Goal: Task Accomplishment & Management: Use online tool/utility

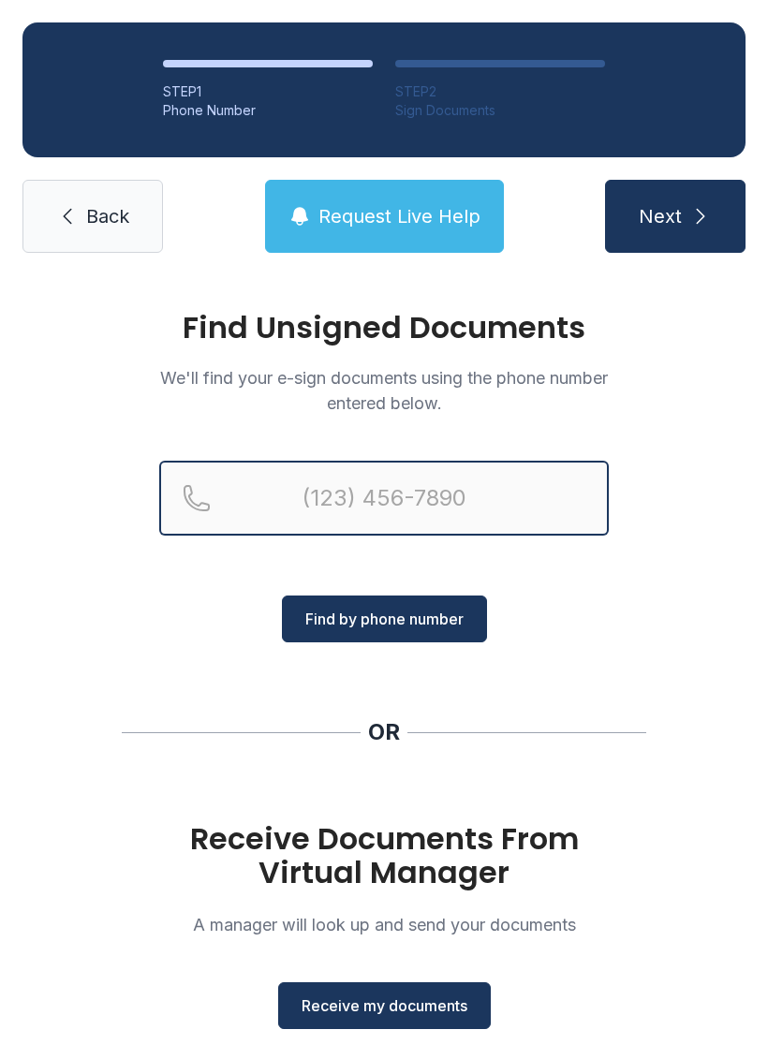
click at [329, 491] on input "Reservation phone number" at bounding box center [383, 498] width 449 height 75
type input "("
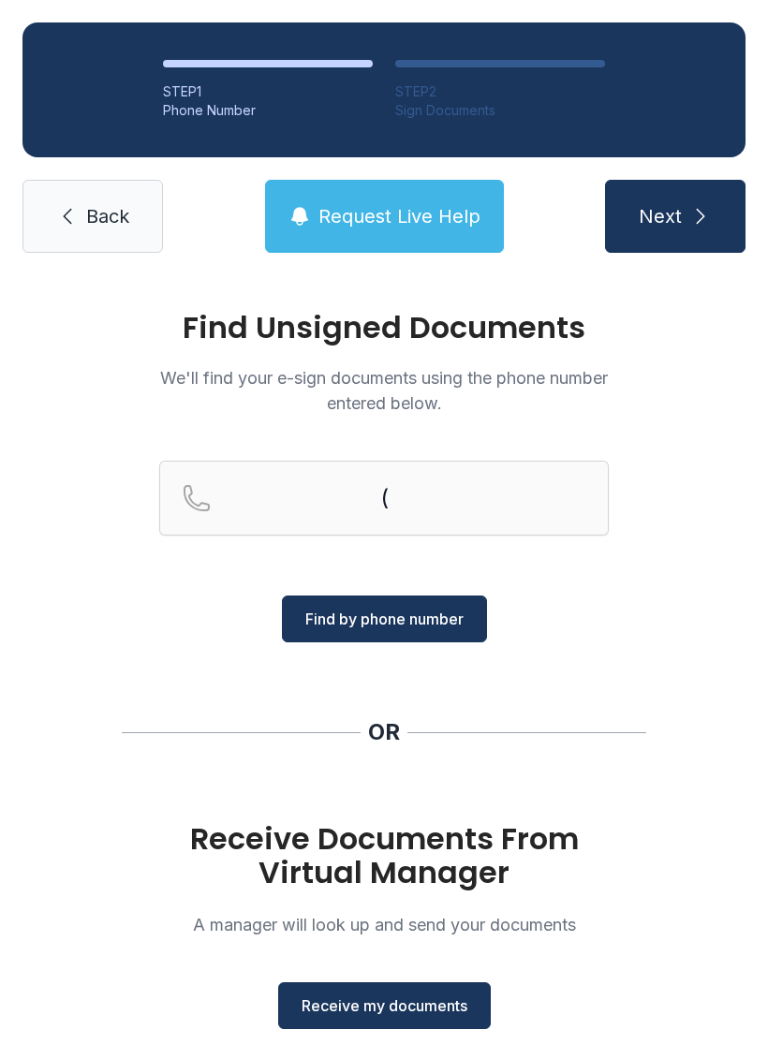
click at [100, 216] on span "Back" at bounding box center [107, 216] width 43 height 26
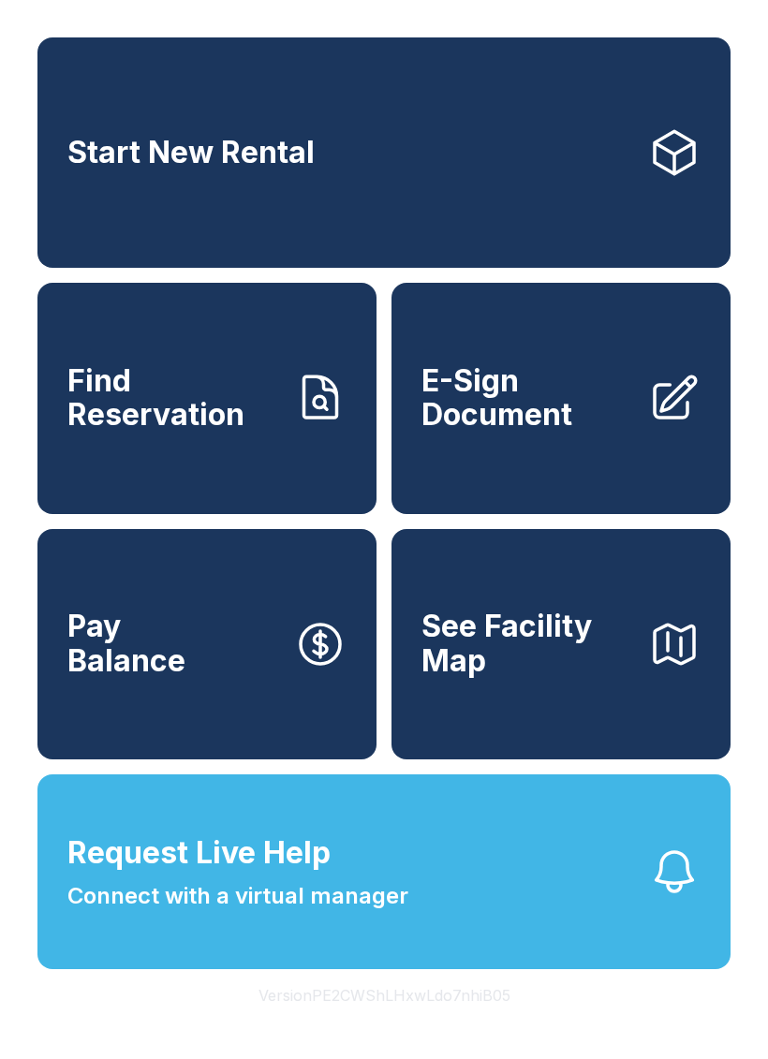
click at [528, 402] on span "E-Sign Document" at bounding box center [527, 398] width 212 height 68
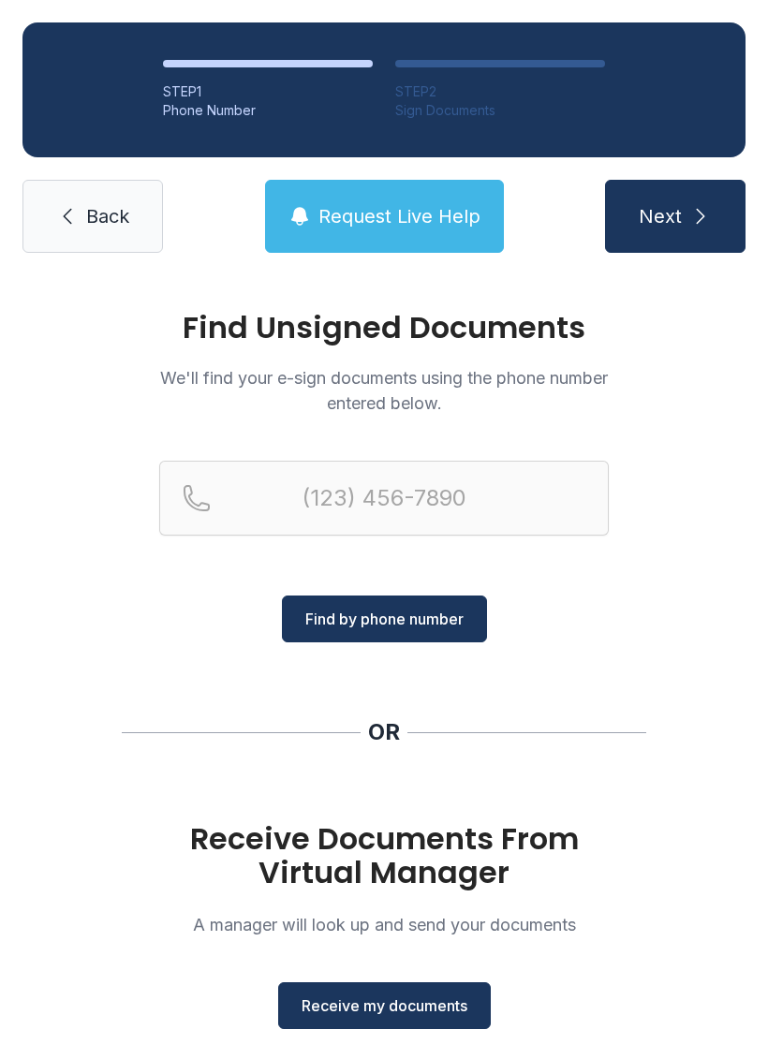
click at [378, 1011] on span "Receive my documents" at bounding box center [384, 1005] width 166 height 22
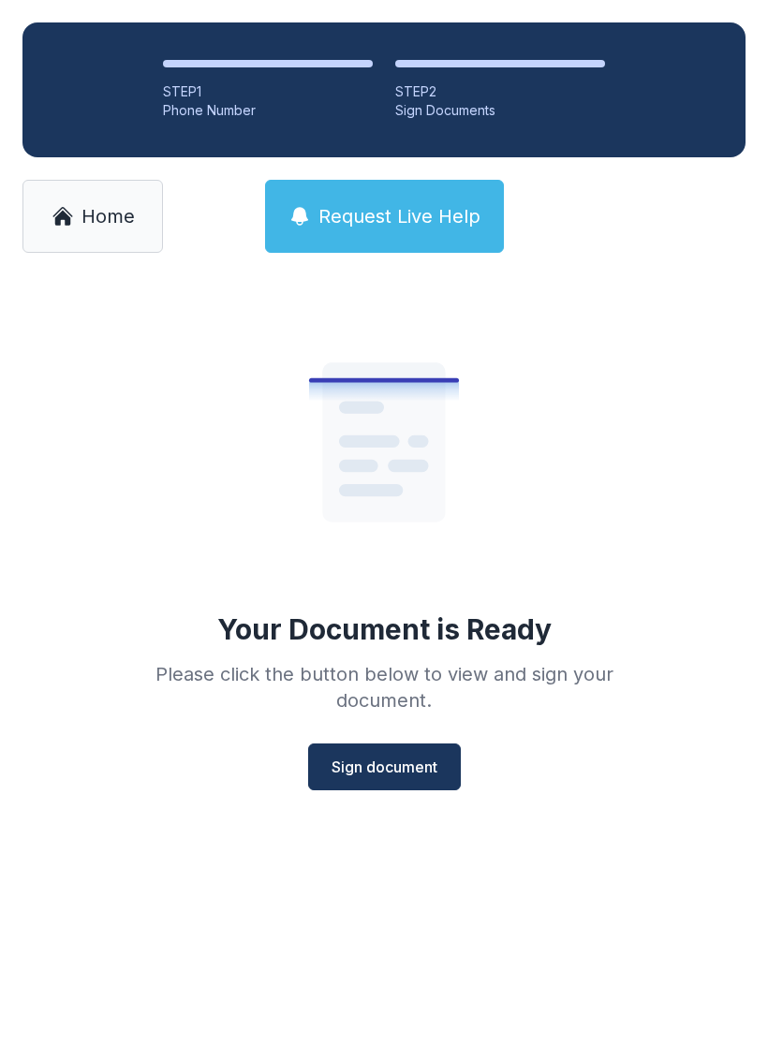
click at [386, 774] on span "Sign document" at bounding box center [384, 766] width 106 height 22
